Goal: Task Accomplishment & Management: Manage account settings

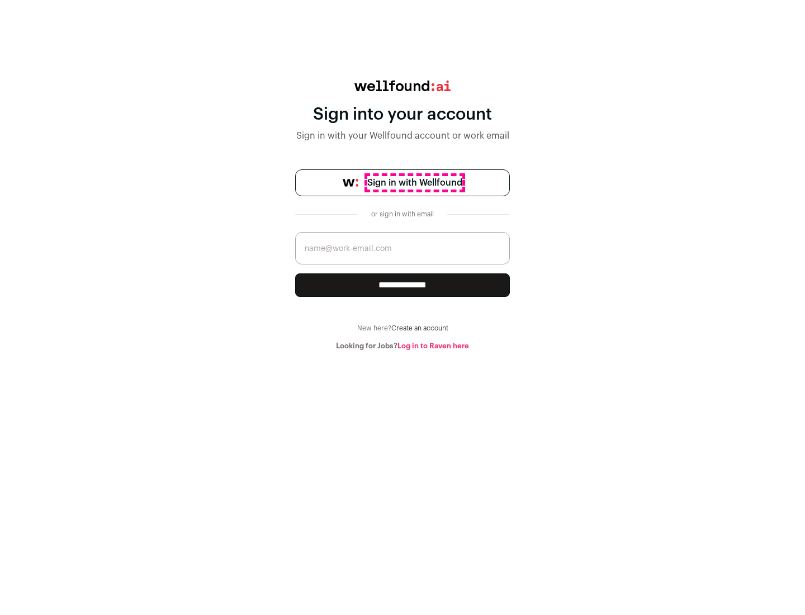
click at [414, 183] on span "Sign in with Wellfound" at bounding box center [414, 182] width 95 height 13
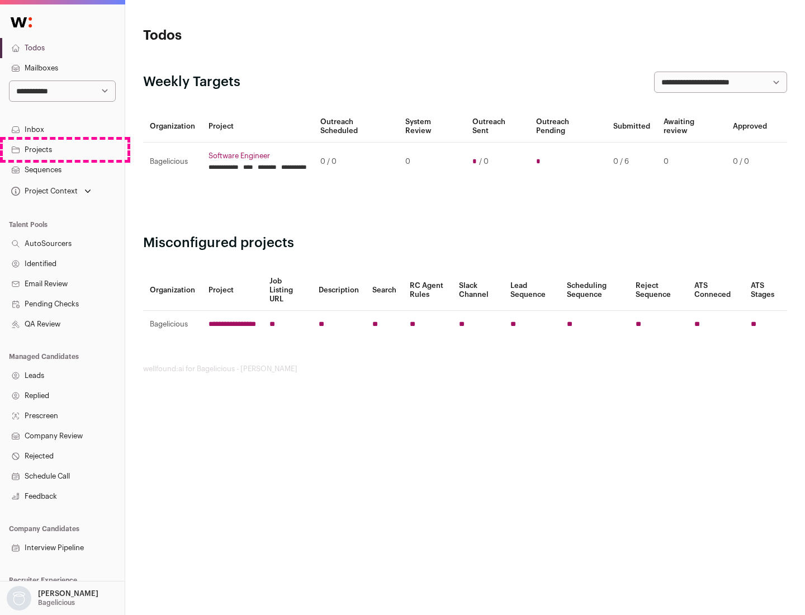
click at [62, 149] on link "Projects" at bounding box center [62, 150] width 125 height 20
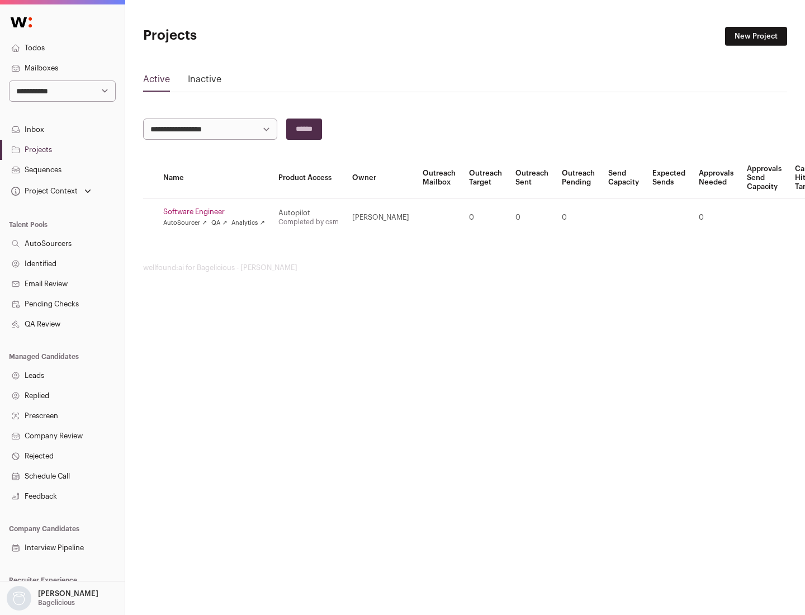
click at [217, 212] on link "Software Engineer" at bounding box center [214, 211] width 102 height 9
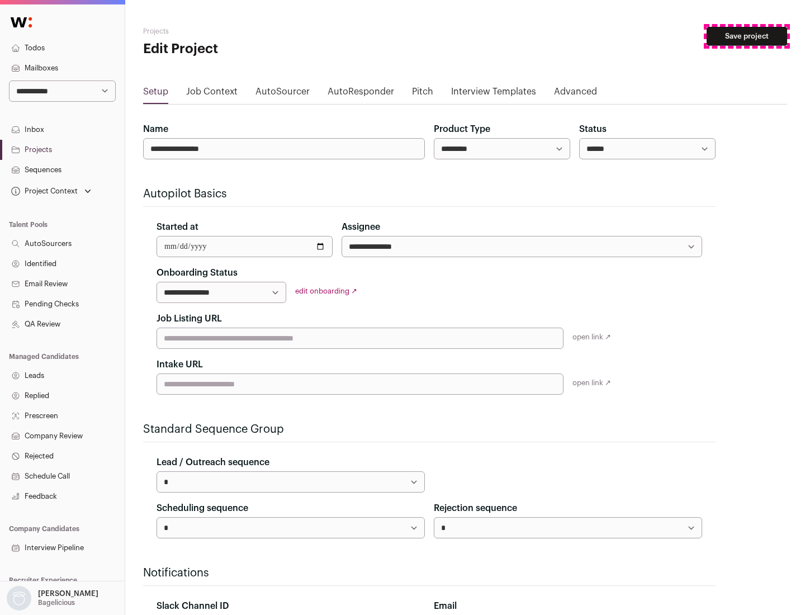
click at [747, 36] on button "Save project" at bounding box center [747, 36] width 81 height 19
